Goal: Information Seeking & Learning: Learn about a topic

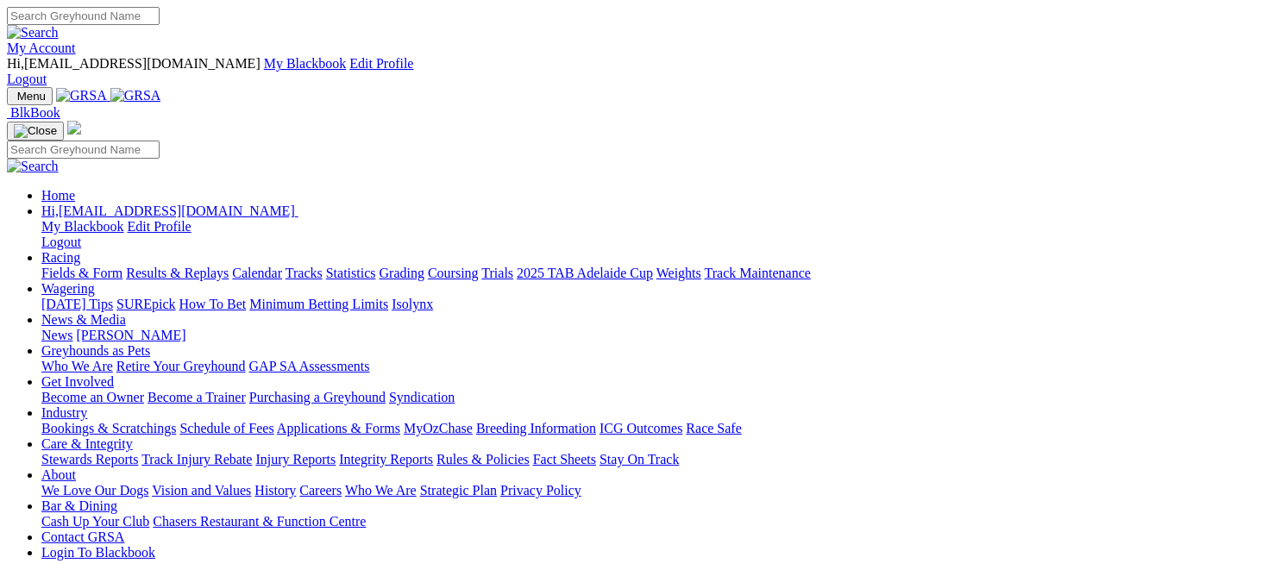
drag, startPoint x: 0, startPoint y: 0, endPoint x: 290, endPoint y: 65, distance: 296.9
click at [80, 250] on link "Racing" at bounding box center [60, 257] width 39 height 15
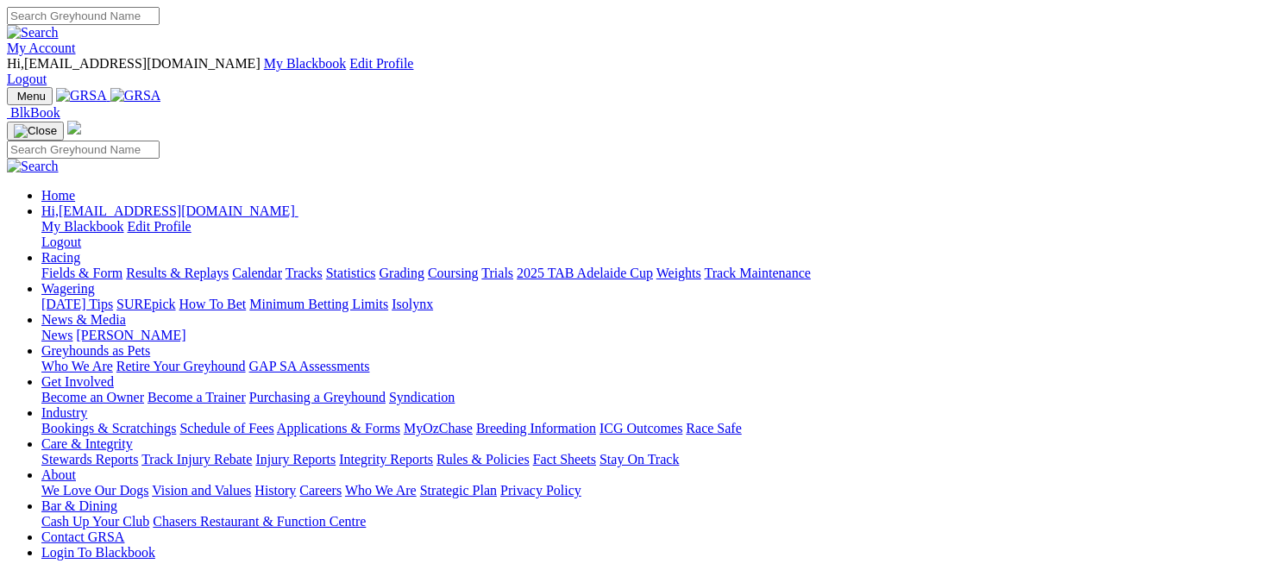
click at [80, 250] on link "Racing" at bounding box center [60, 257] width 39 height 15
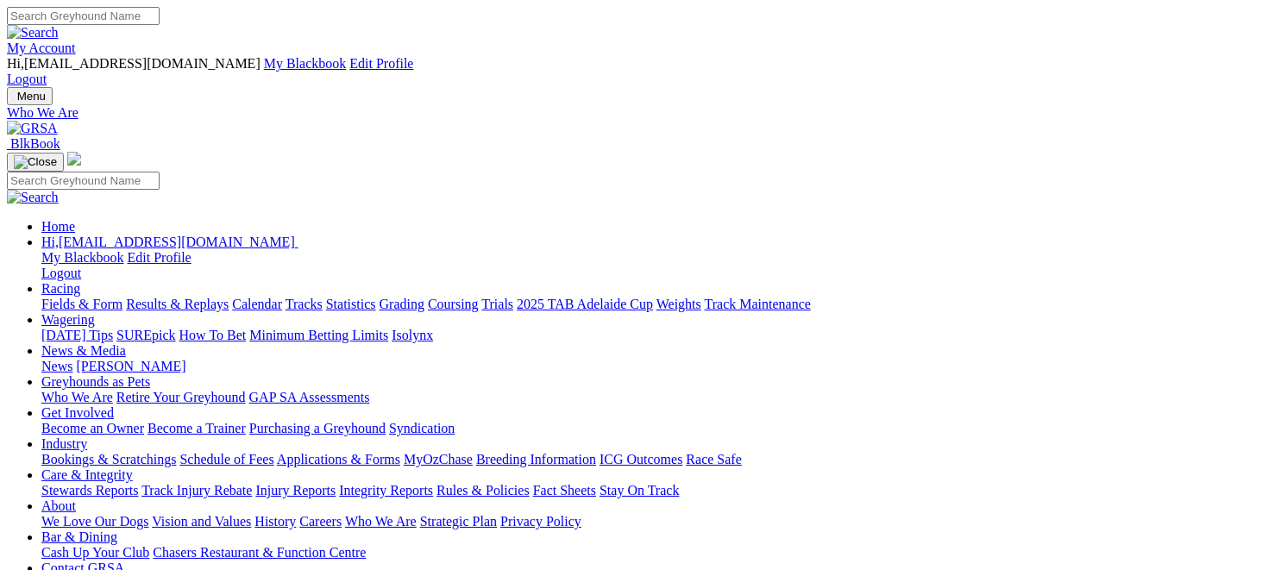
click at [80, 281] on link "Racing" at bounding box center [60, 288] width 39 height 15
drag, startPoint x: 0, startPoint y: 0, endPoint x: 294, endPoint y: 69, distance: 302.1
click at [80, 281] on link "Racing" at bounding box center [60, 288] width 39 height 15
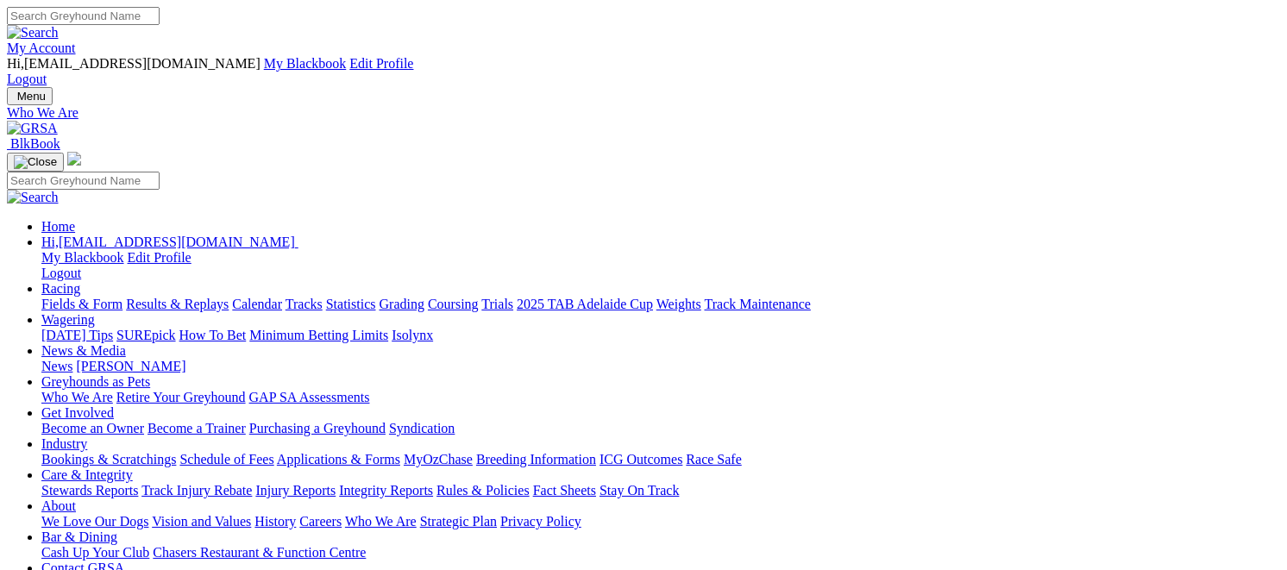
click at [80, 281] on link "Racing" at bounding box center [60, 288] width 39 height 15
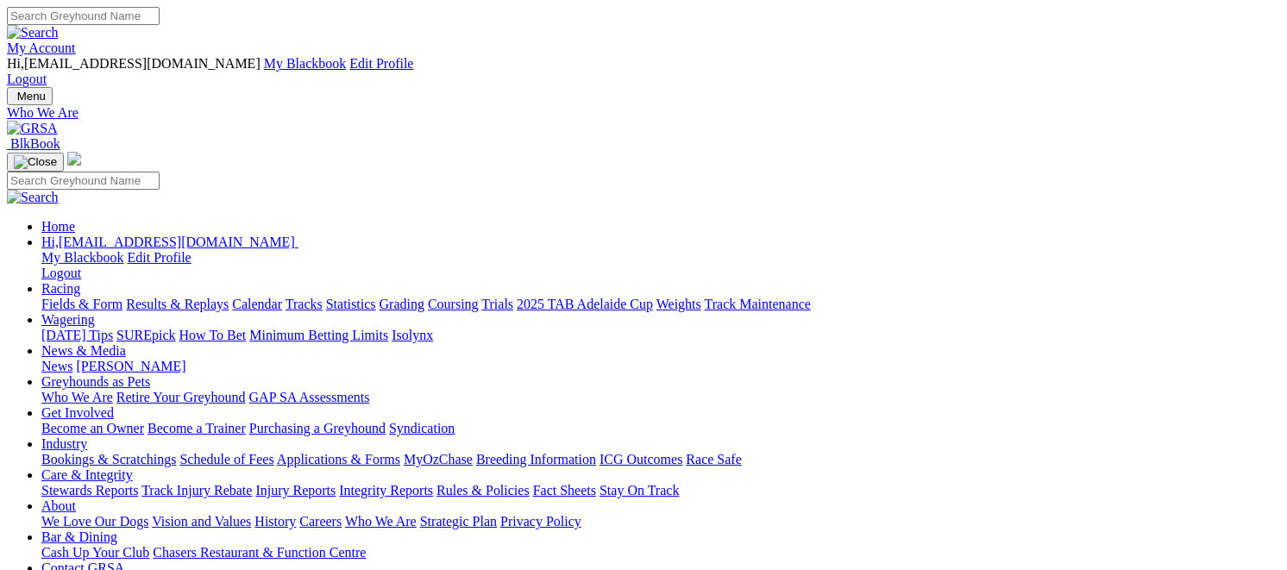
click at [80, 281] on link "Racing" at bounding box center [60, 288] width 39 height 15
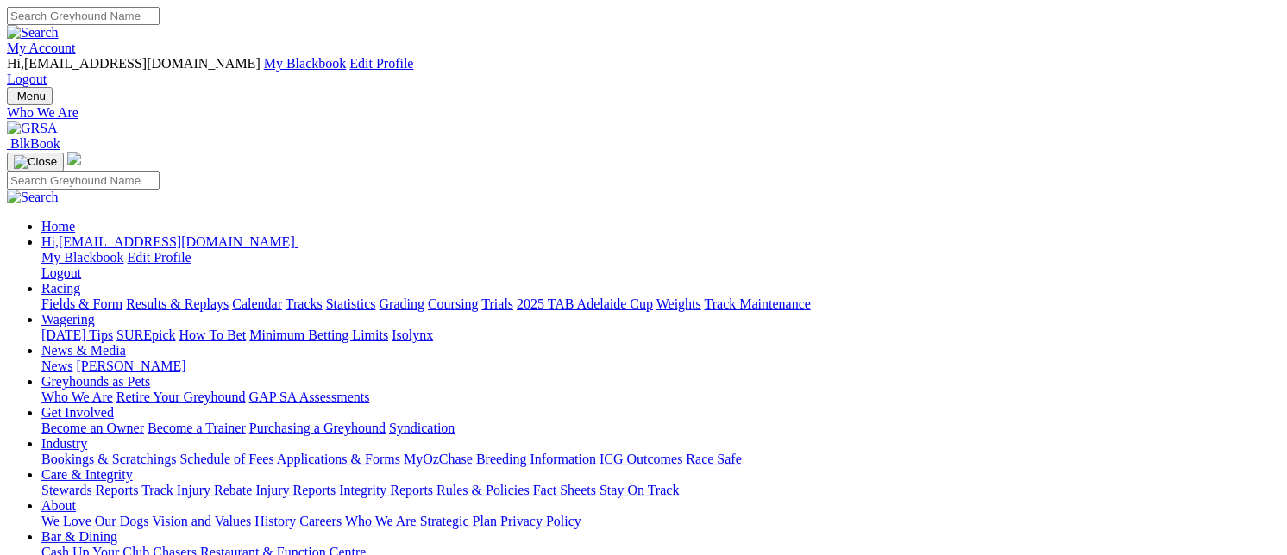
click at [58, 297] on link "Fields & Form" at bounding box center [81, 304] width 81 height 15
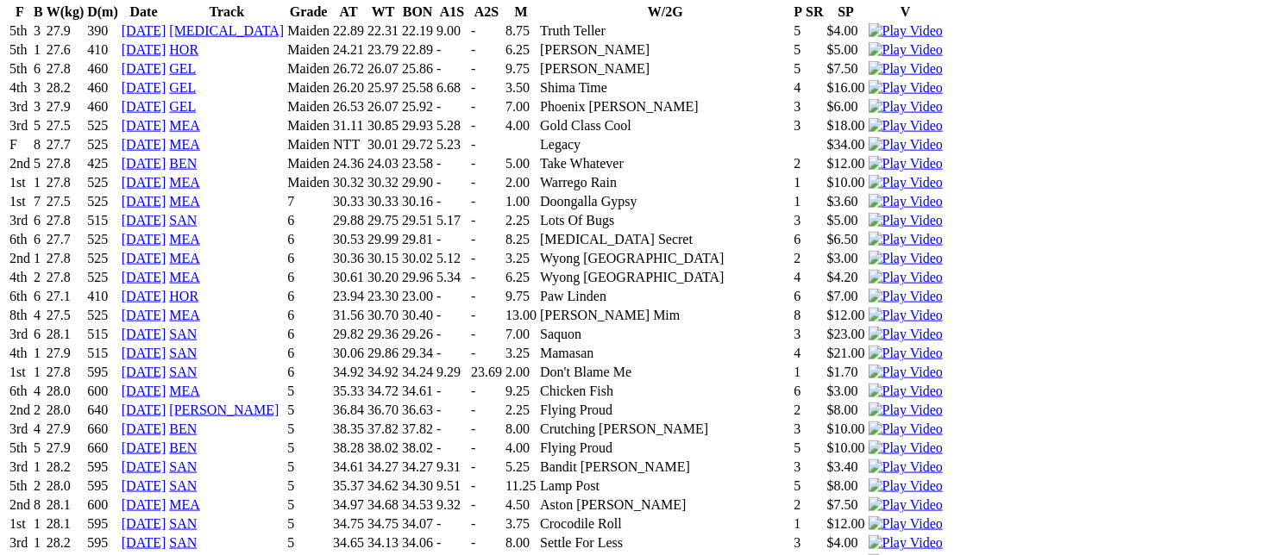
scroll to position [1993, 0]
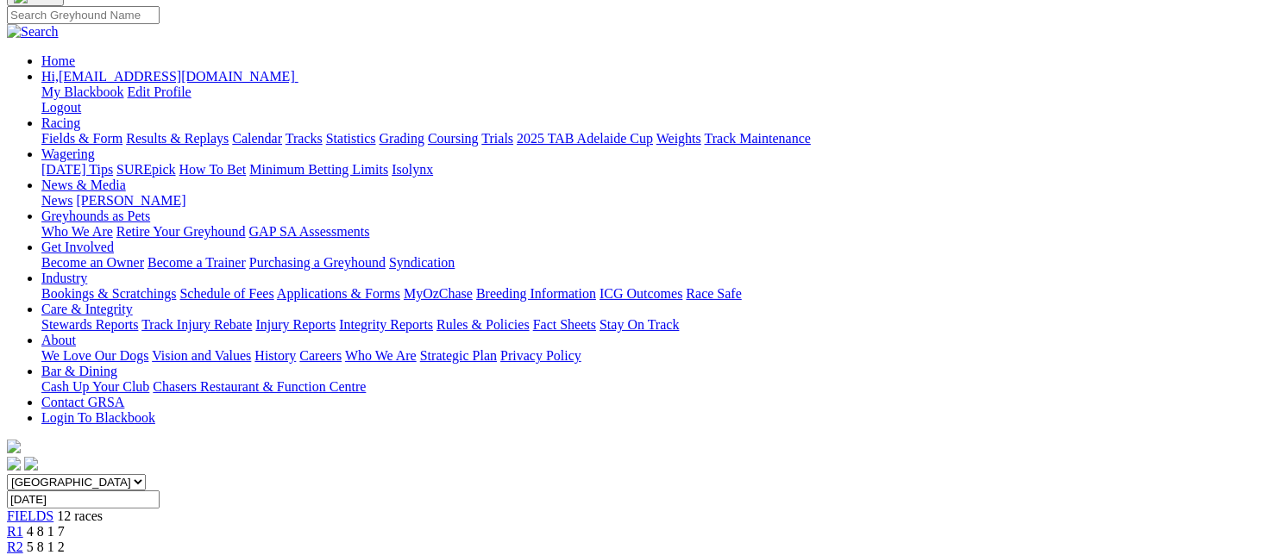
scroll to position [0, 92]
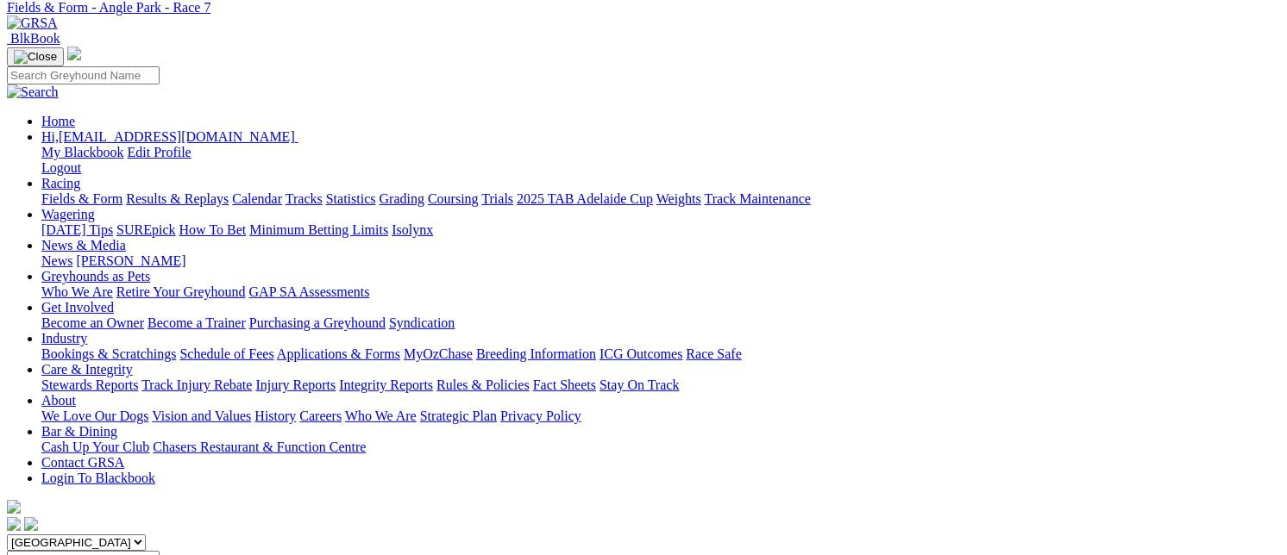
scroll to position [104, 0]
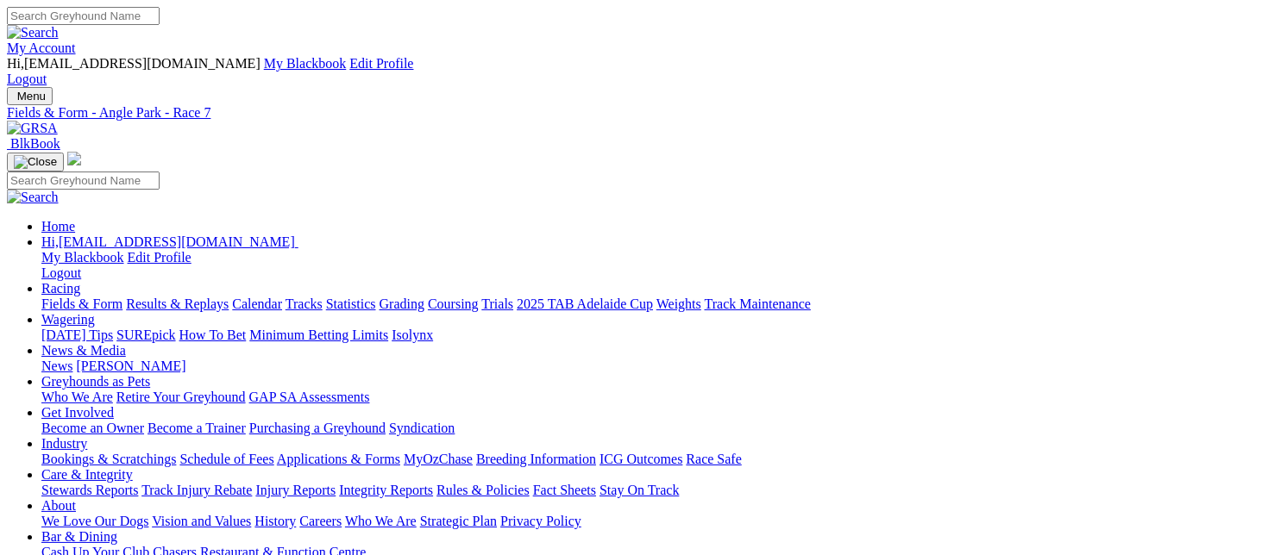
click at [229, 297] on link "Results & Replays" at bounding box center [177, 304] width 103 height 15
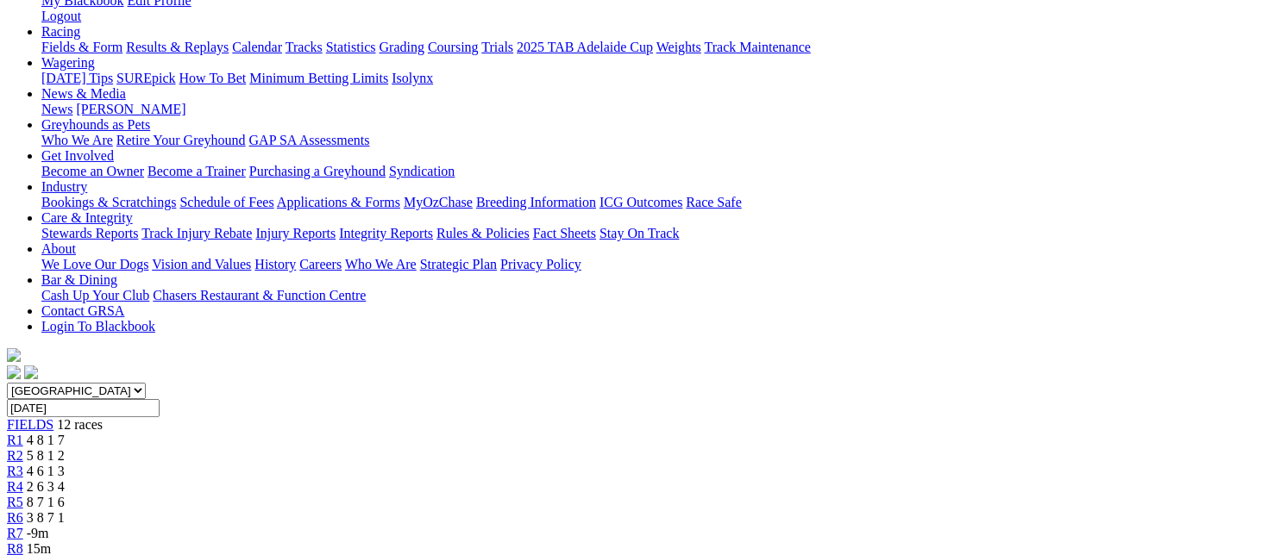
scroll to position [268, 0]
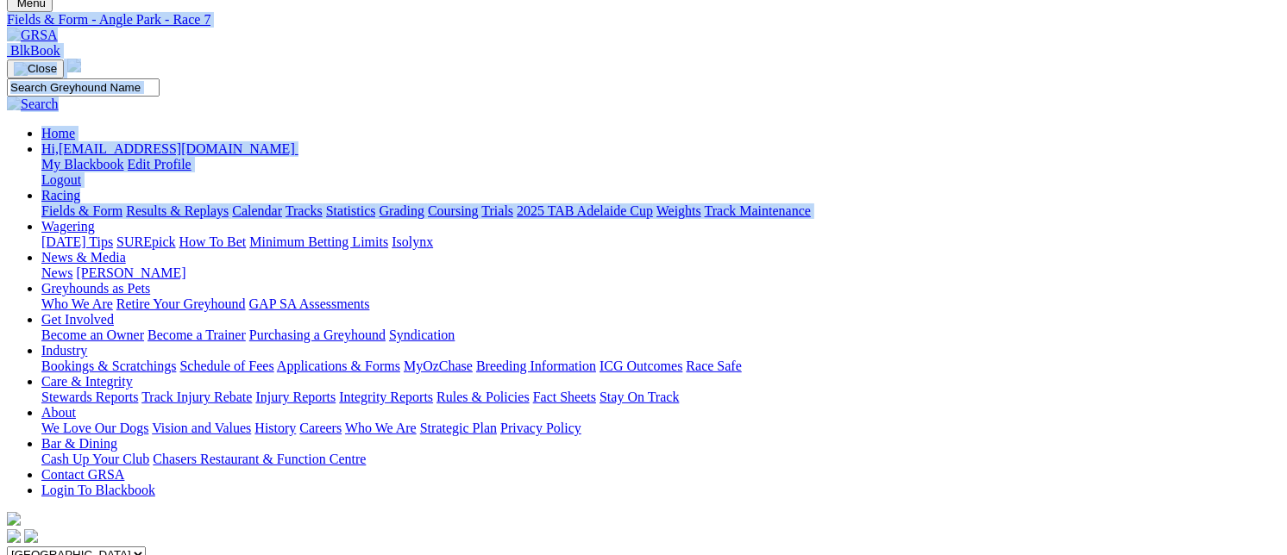
scroll to position [0, 92]
